Goal: Navigation & Orientation: Find specific page/section

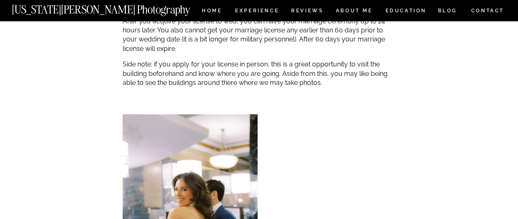
scroll to position [1051, 0]
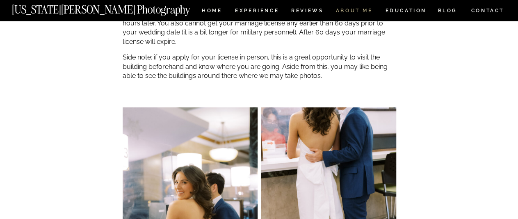
click at [360, 9] on nav "ABOUT ME" at bounding box center [353, 11] width 37 height 7
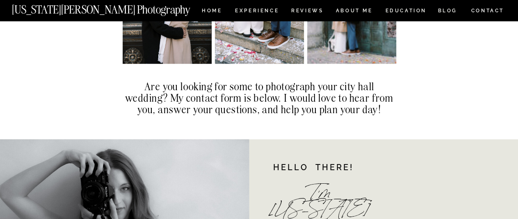
scroll to position [5576, 0]
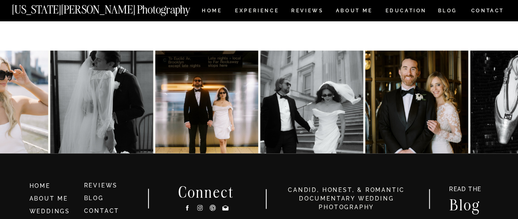
scroll to position [1818, 0]
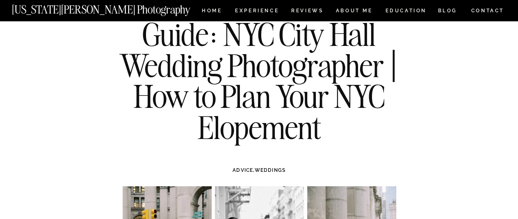
scroll to position [34, 0]
